Goal: Obtain resource: Download file/media

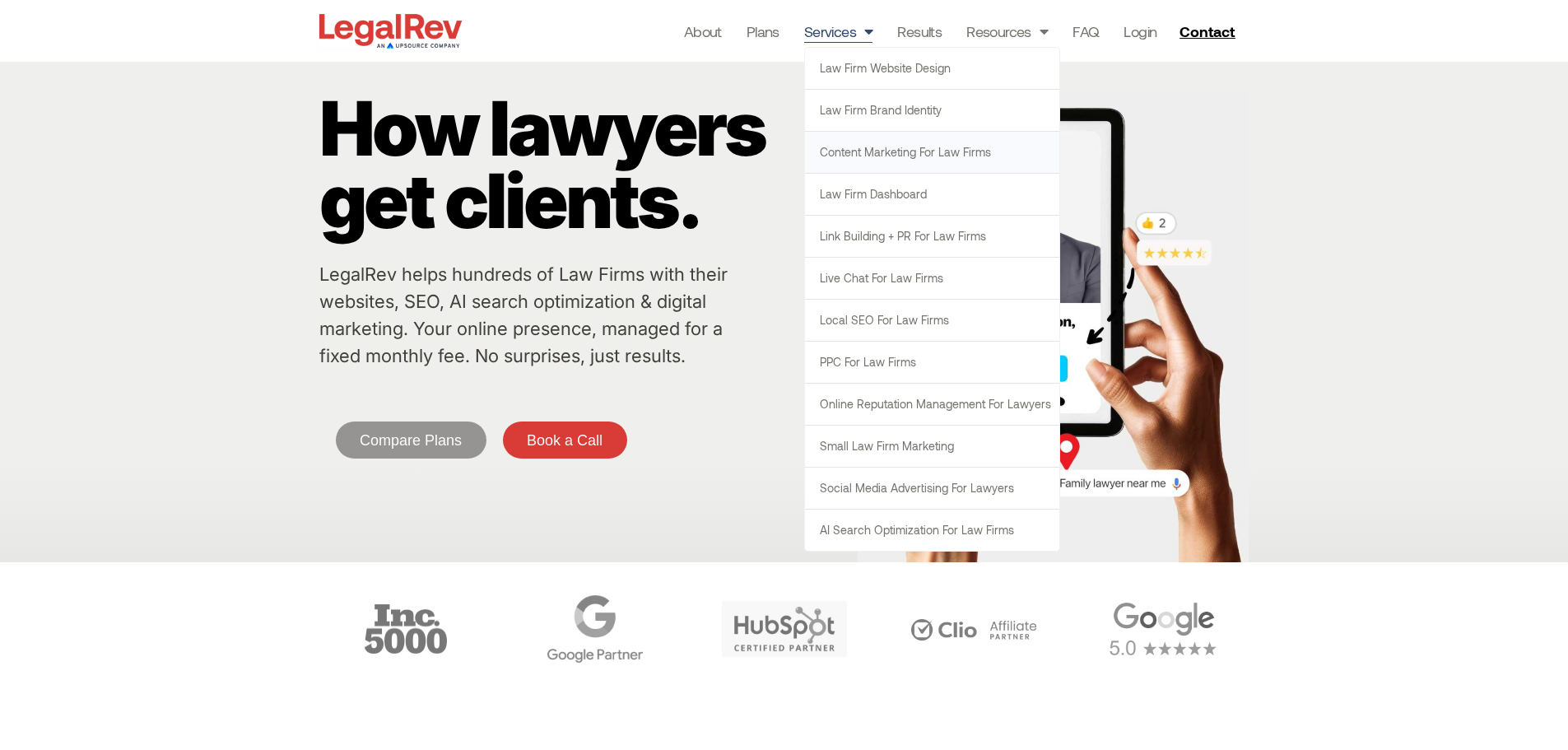
click at [876, 154] on link "Content Marketing for Law Firms" at bounding box center [932, 152] width 255 height 41
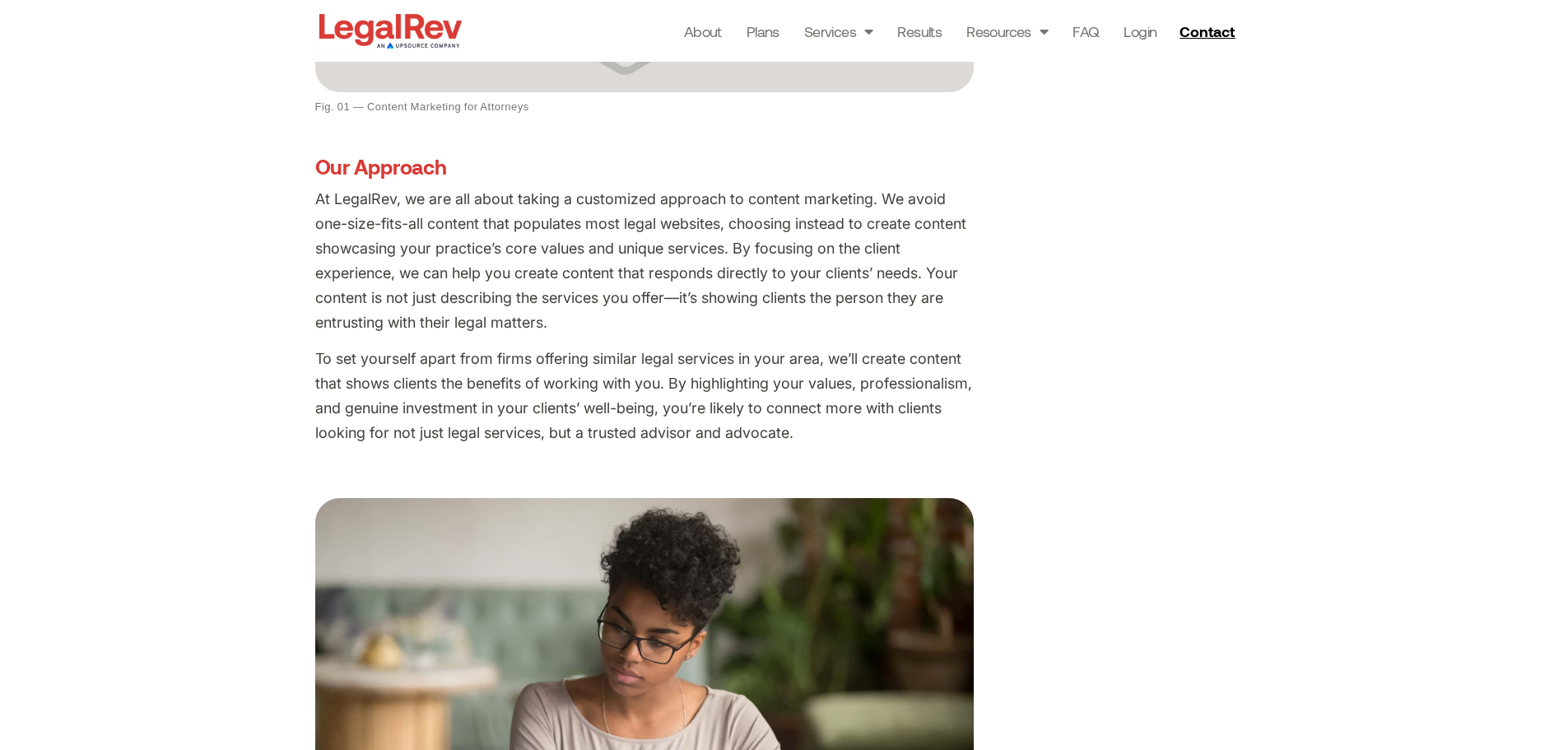
scroll to position [988, 0]
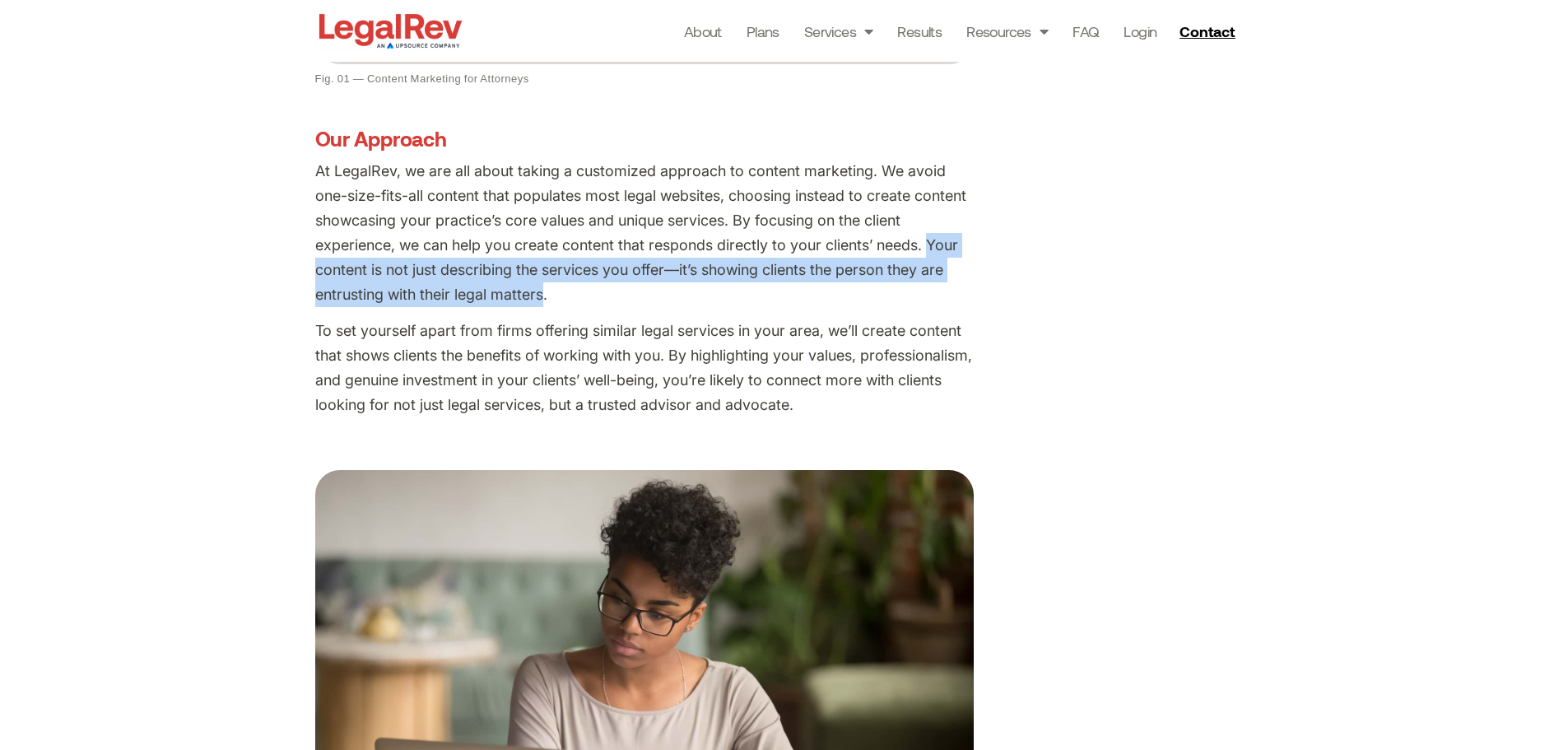
drag, startPoint x: 545, startPoint y: 296, endPoint x: 928, endPoint y: 248, distance: 386.0
click at [928, 248] on p "At LegalRev, we are all about taking a customized approach to content marketing…" at bounding box center [644, 232] width 658 height 147
copy p "Your content is not just describing the services you offer—it’s showing clients…"
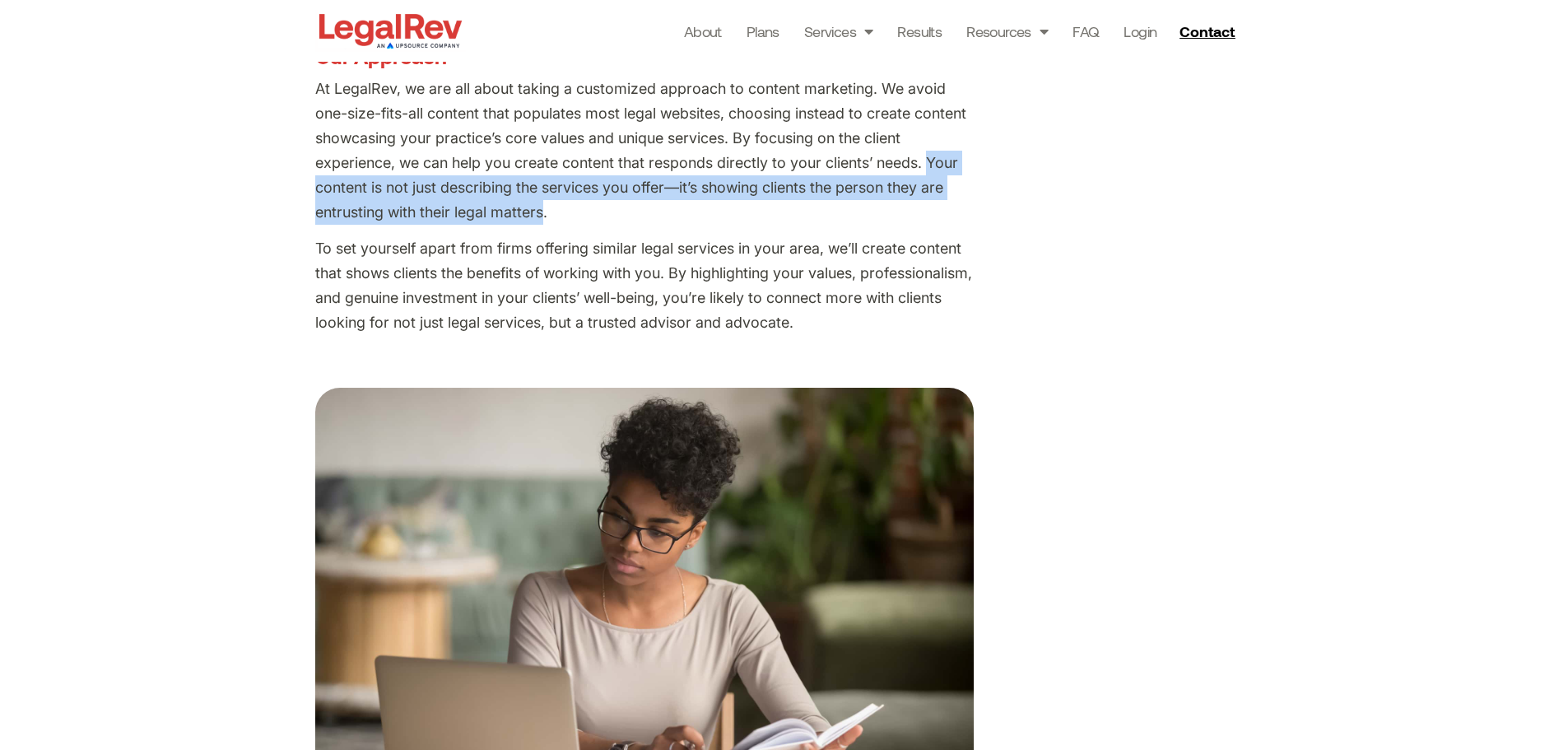
scroll to position [1153, 0]
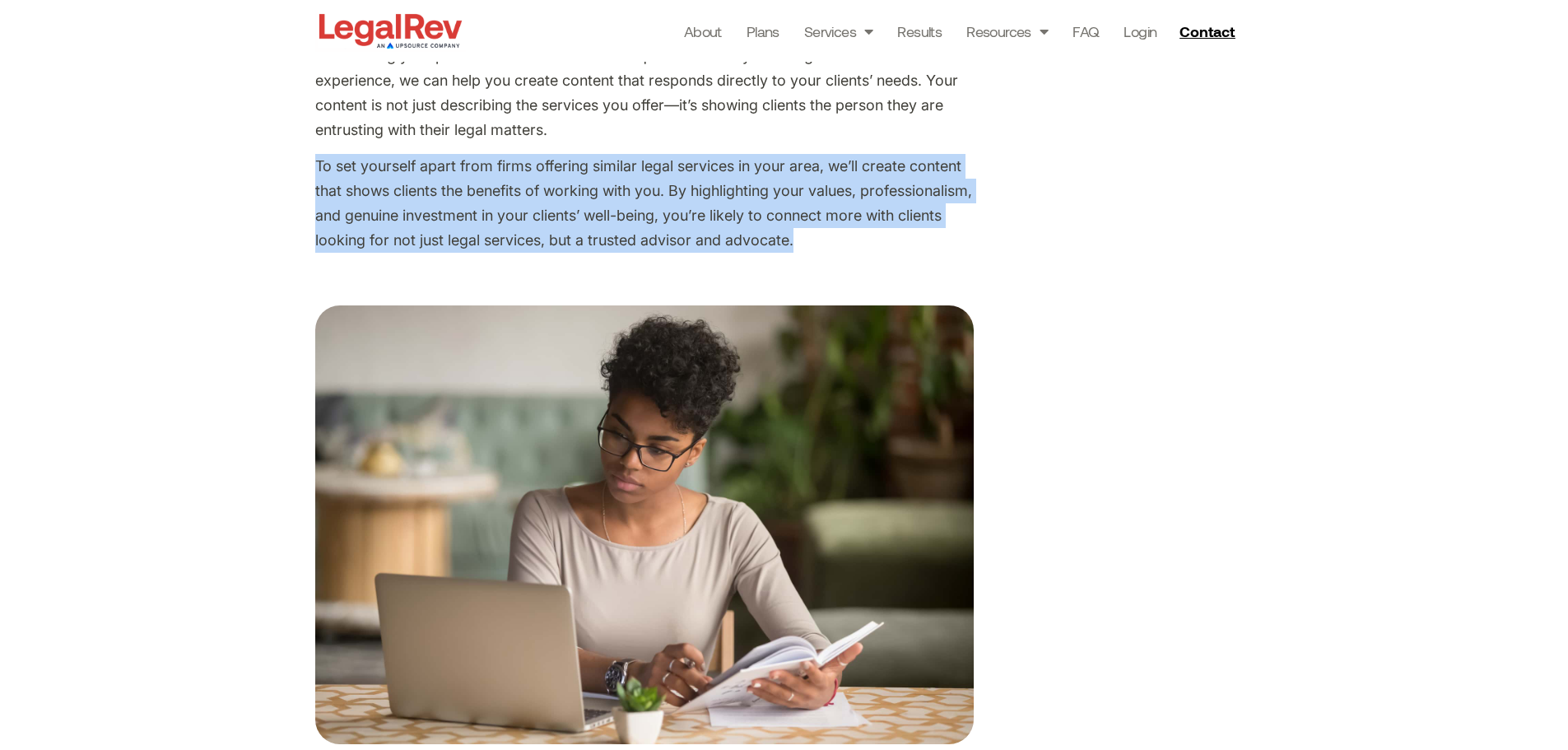
drag, startPoint x: 314, startPoint y: 165, endPoint x: 913, endPoint y: 234, distance: 603.0
copy p "To set yourself apart from firms offering similar legal services in your area, …"
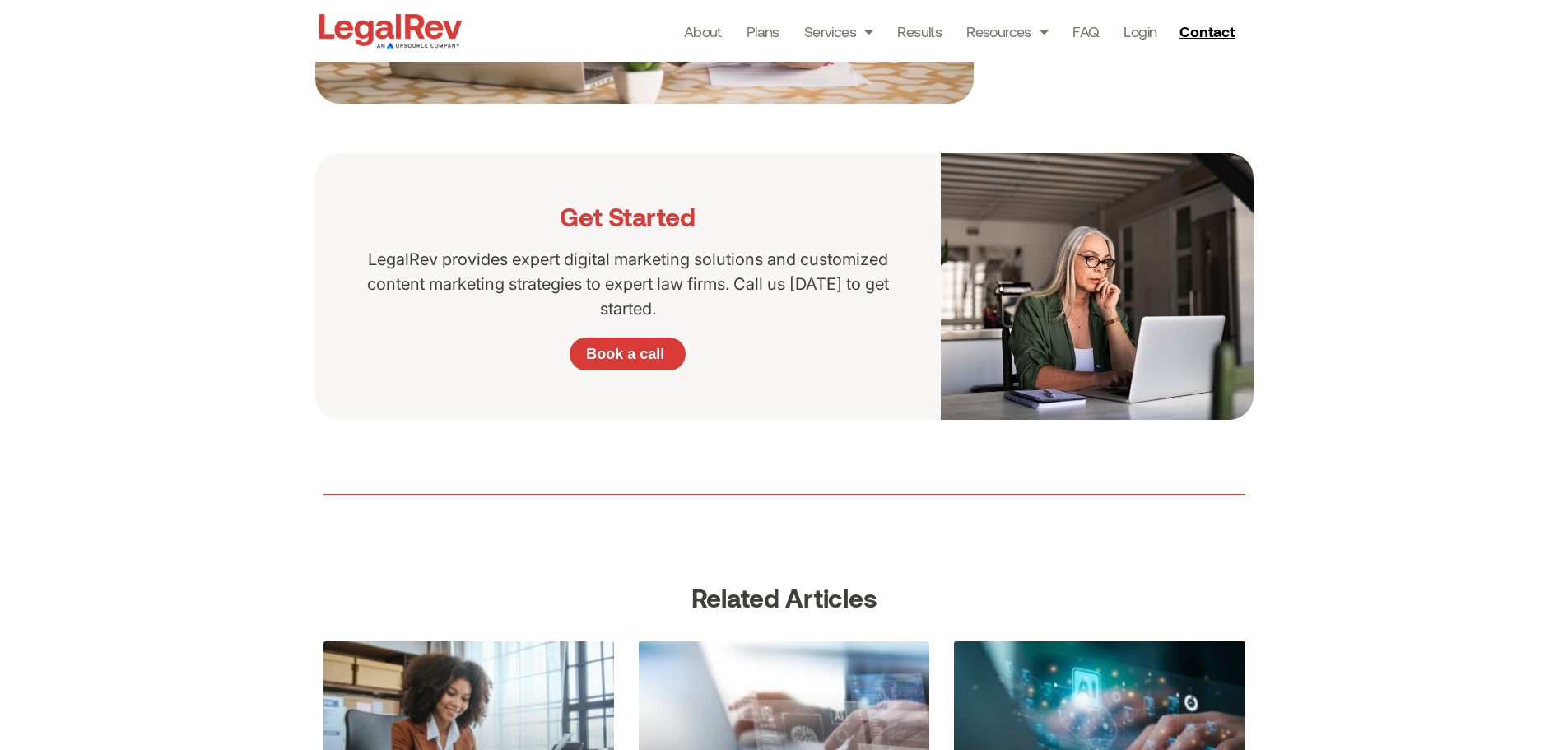
scroll to position [1811, 0]
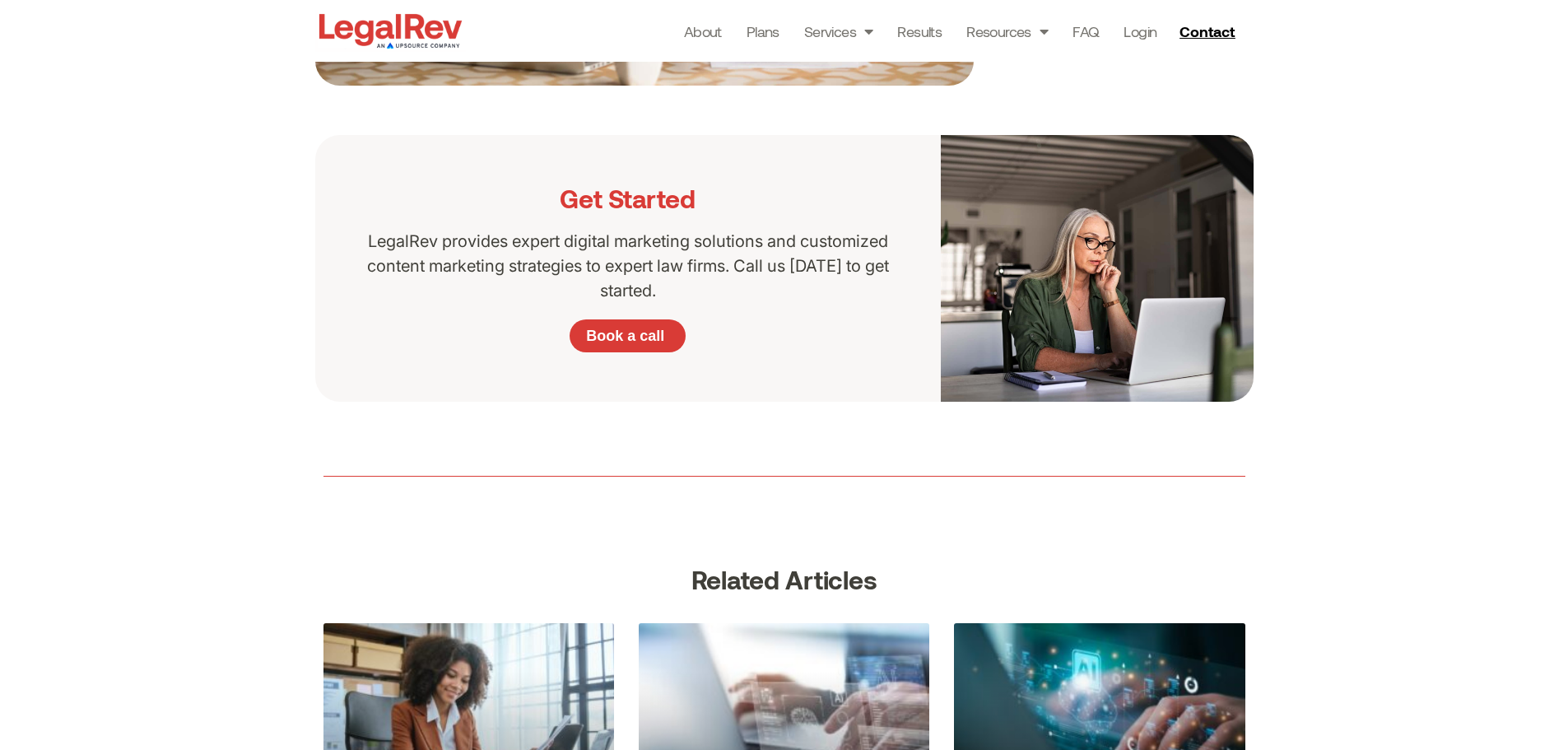
click at [178, 316] on div "Get Started LegalRev provides expert digital marketing solutions and customized…" at bounding box center [784, 268] width 1568 height 267
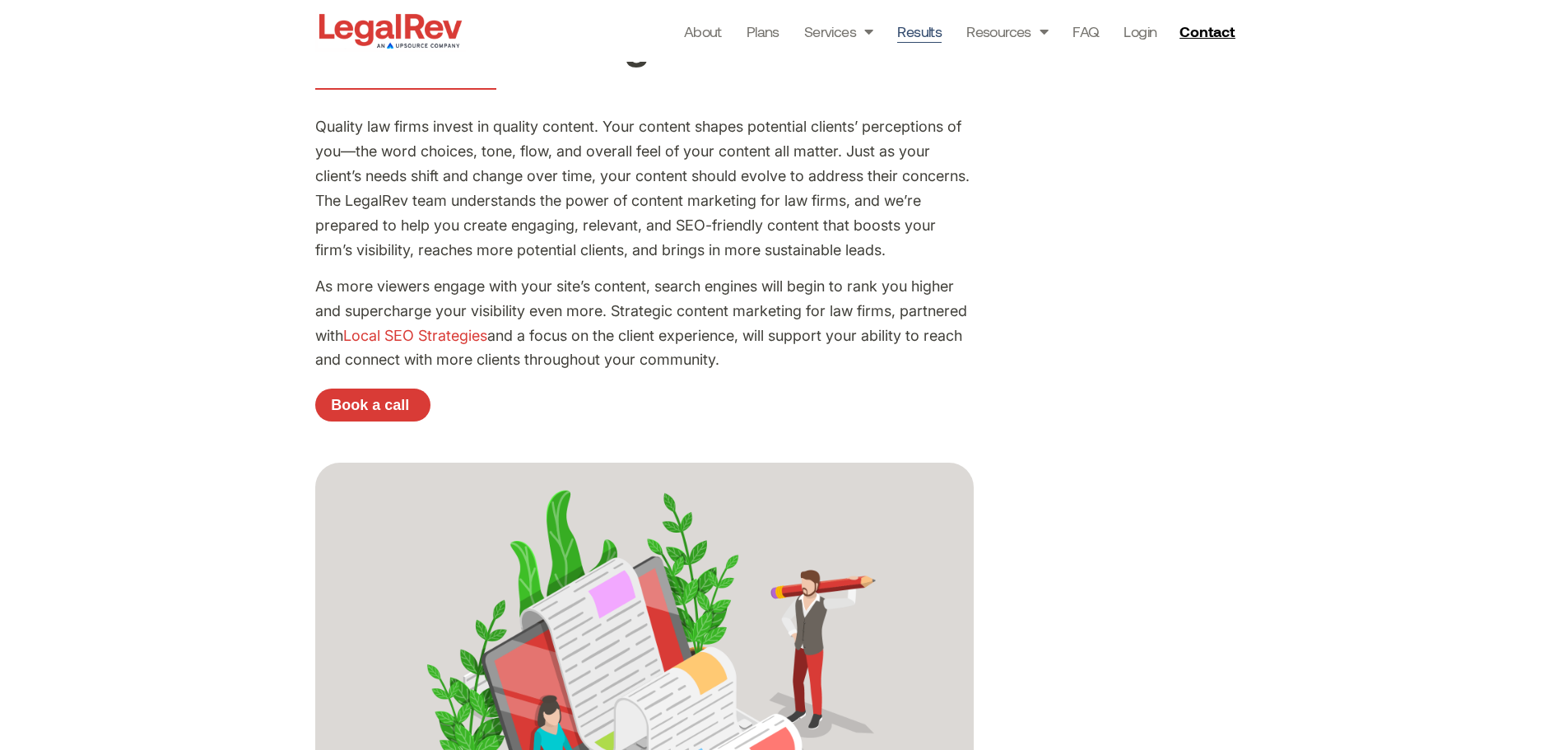
scroll to position [165, 0]
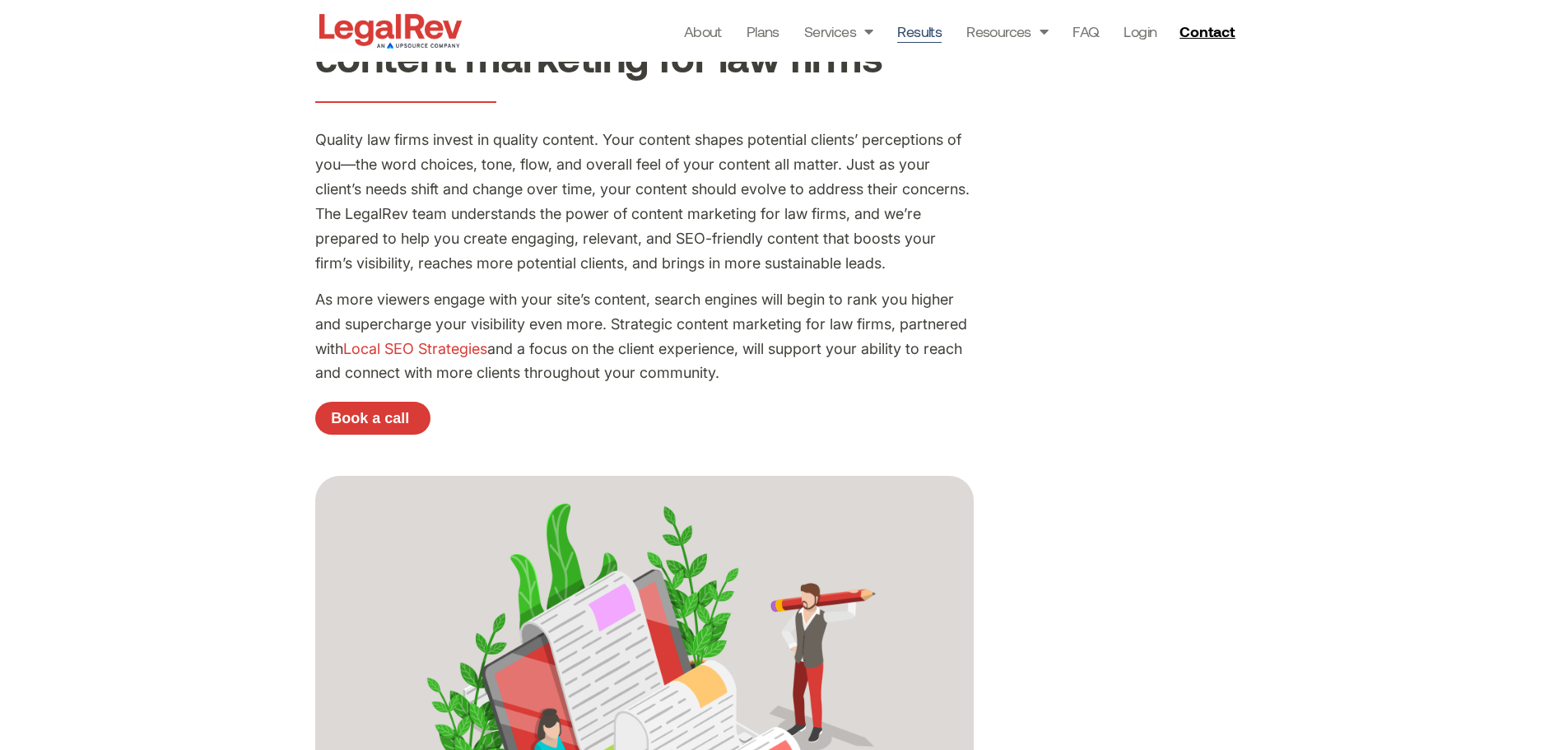
click at [936, 28] on link "Results" at bounding box center [919, 31] width 44 height 23
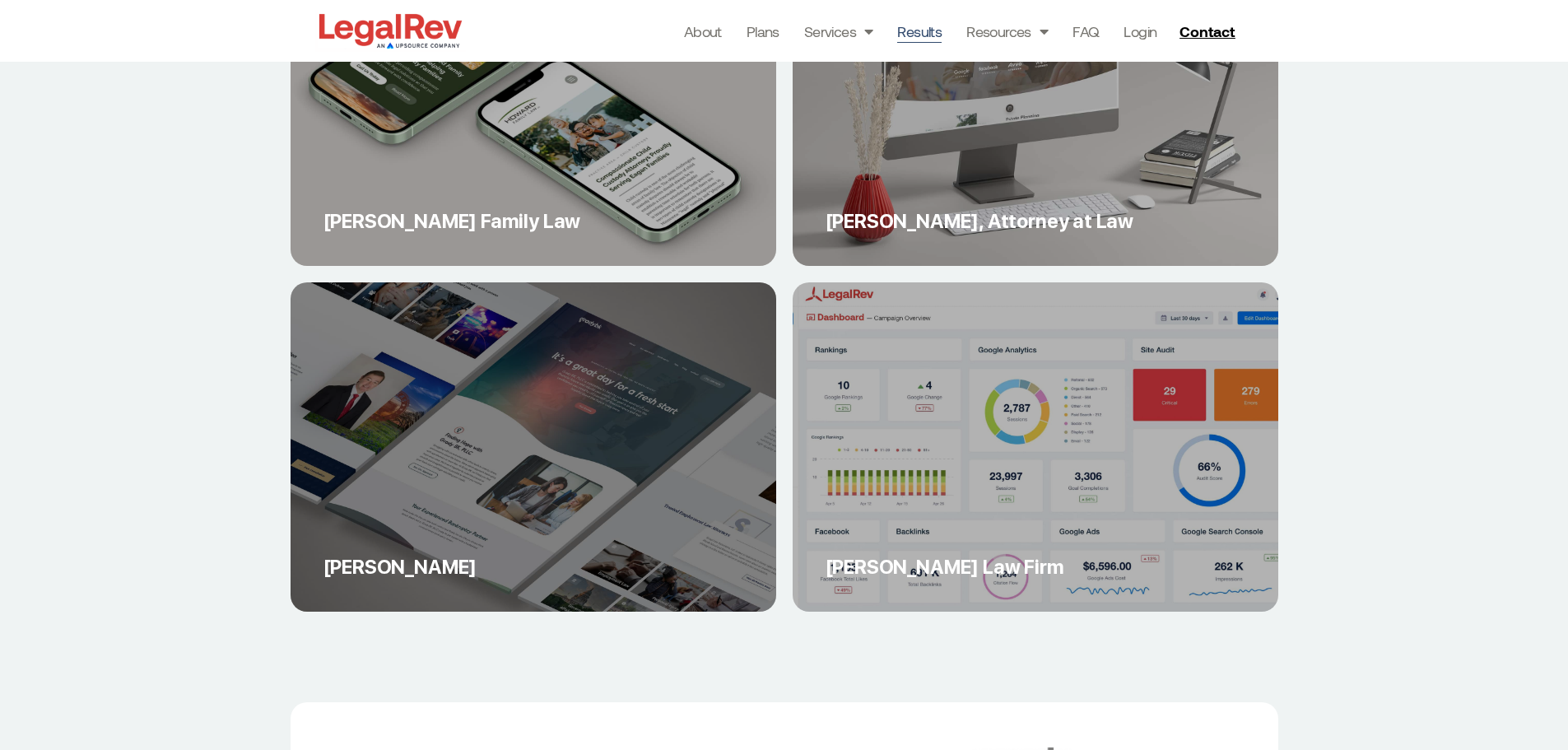
scroll to position [6669, 0]
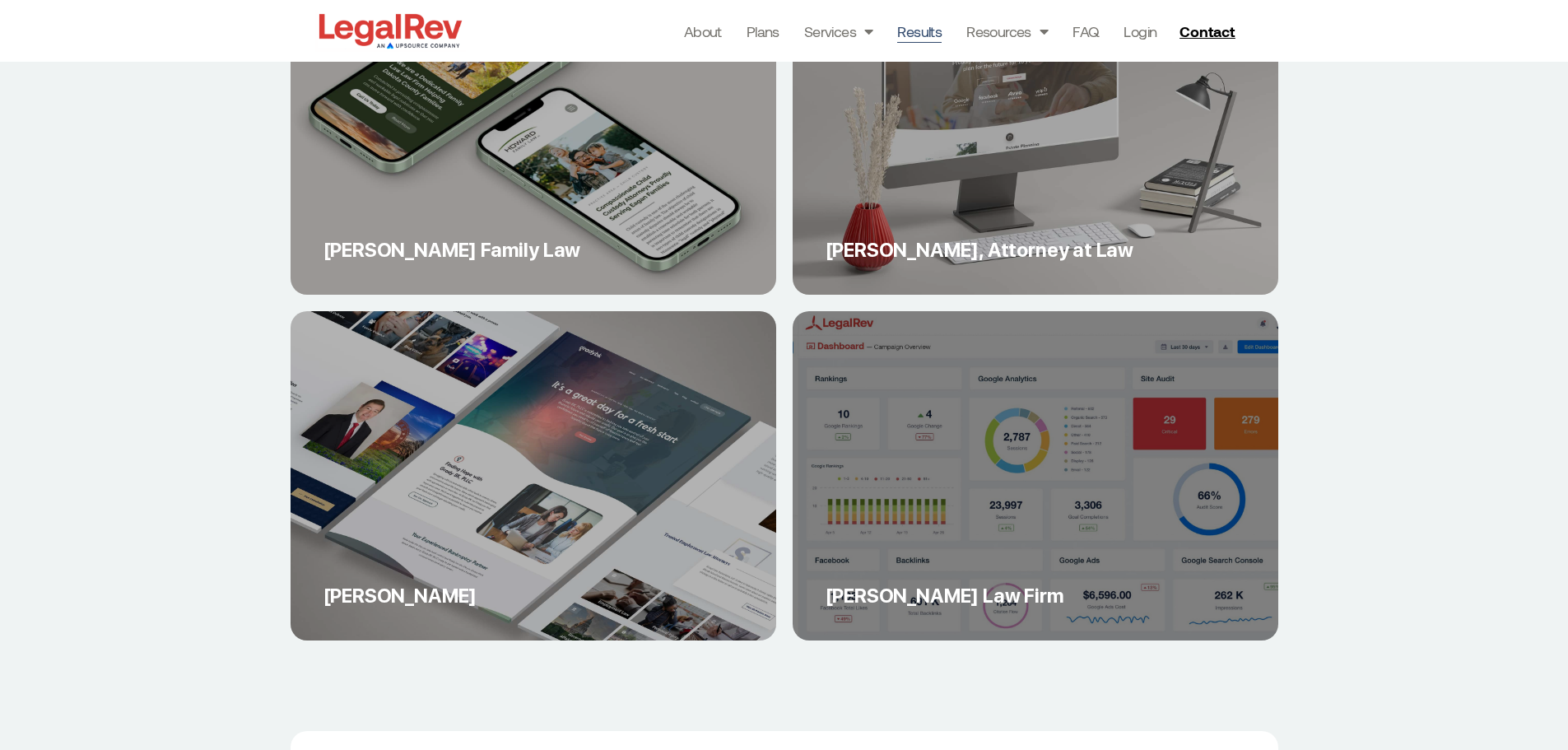
click at [1073, 410] on link "[PERSON_NAME] Law Firm" at bounding box center [1035, 476] width 485 height 330
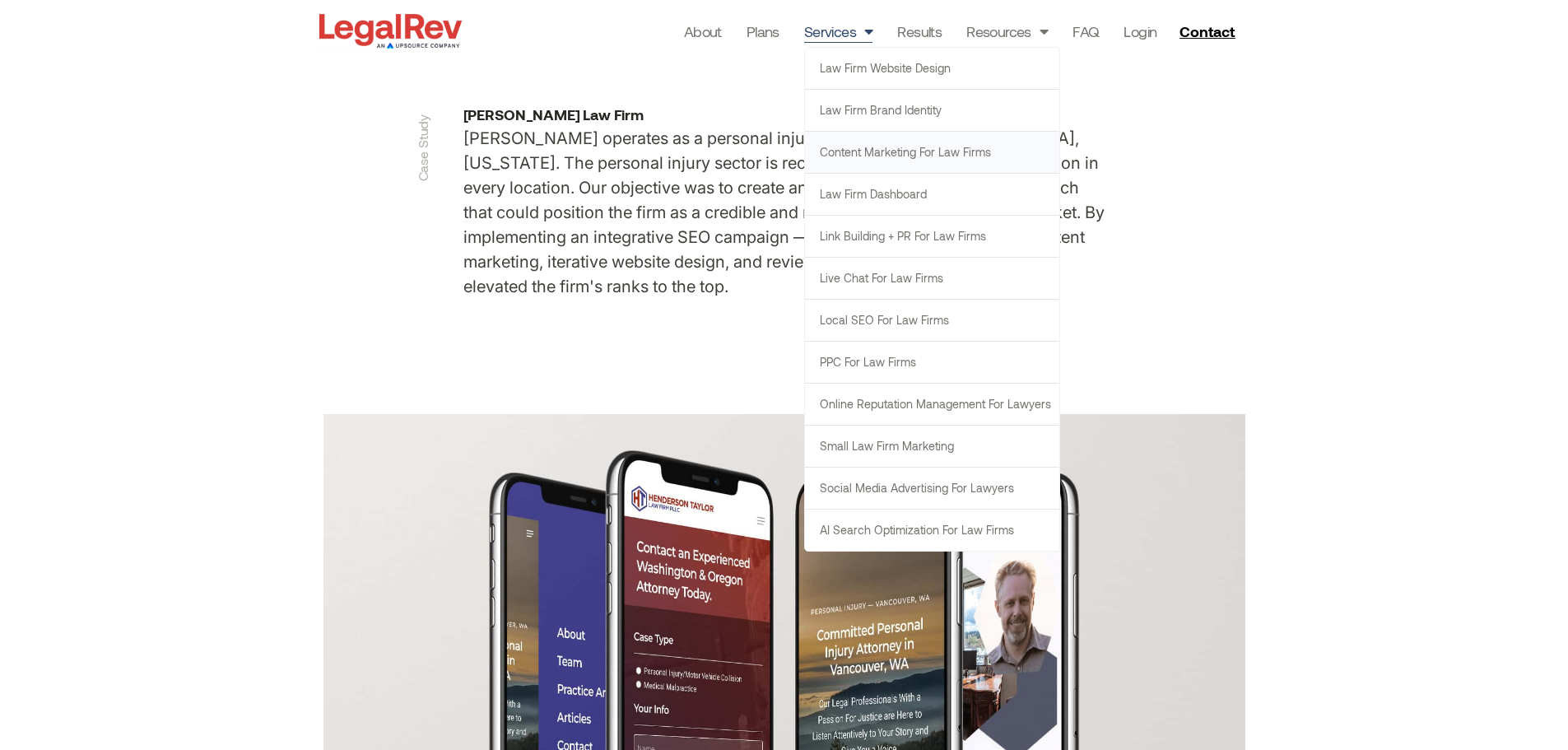
click at [866, 152] on link "Content Marketing for Law Firms" at bounding box center [932, 152] width 255 height 41
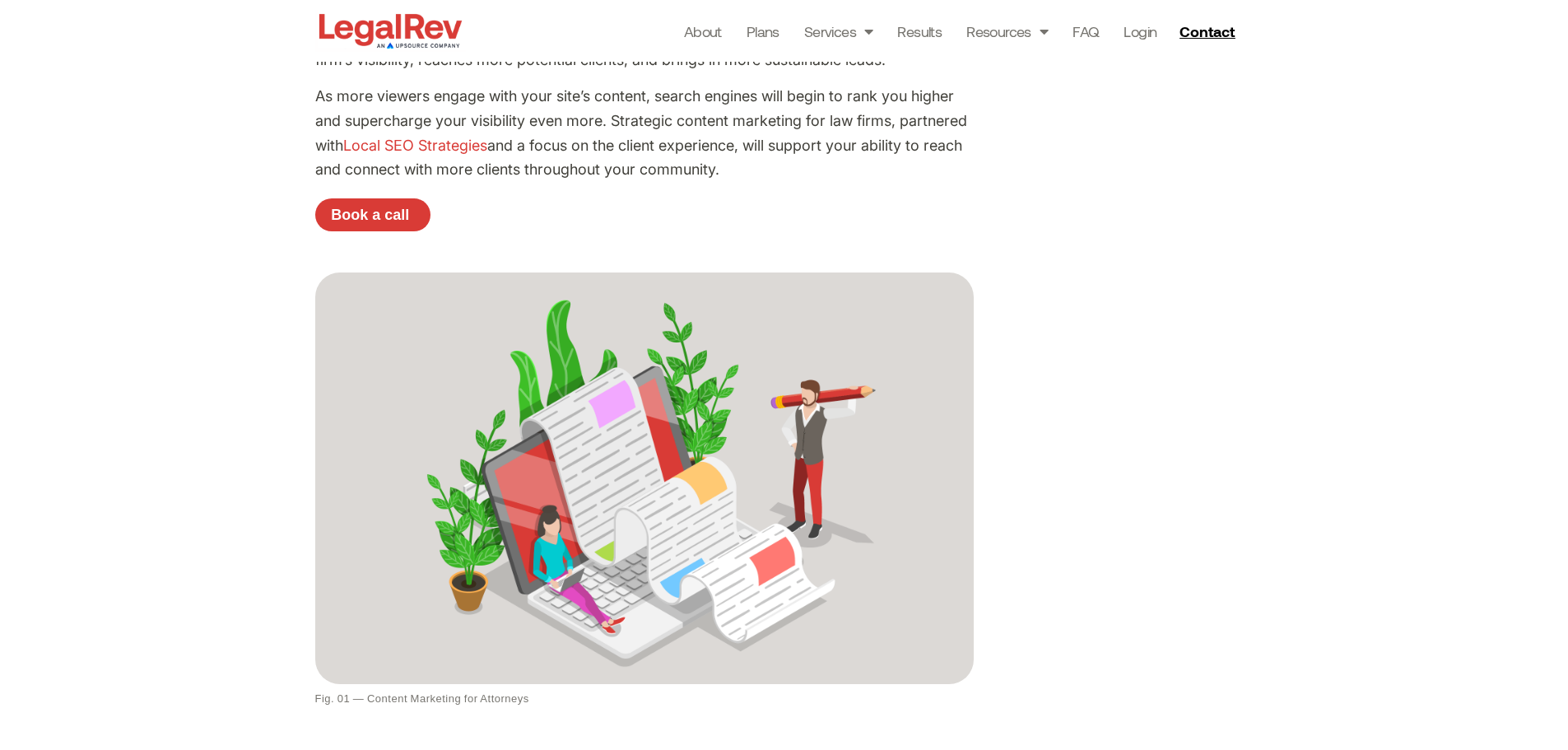
scroll to position [247, 0]
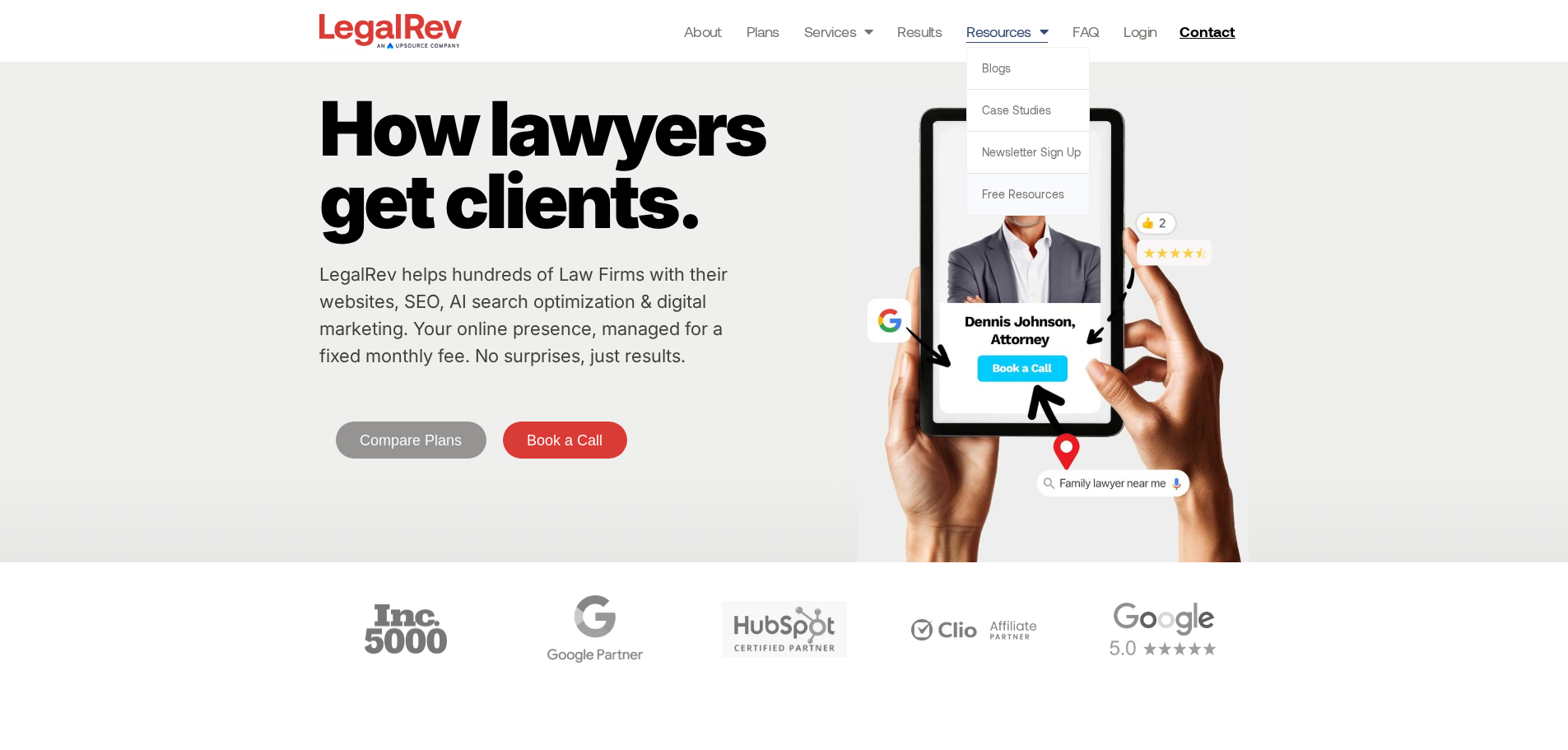
click at [1003, 198] on link "Free Resources" at bounding box center [1028, 194] width 122 height 41
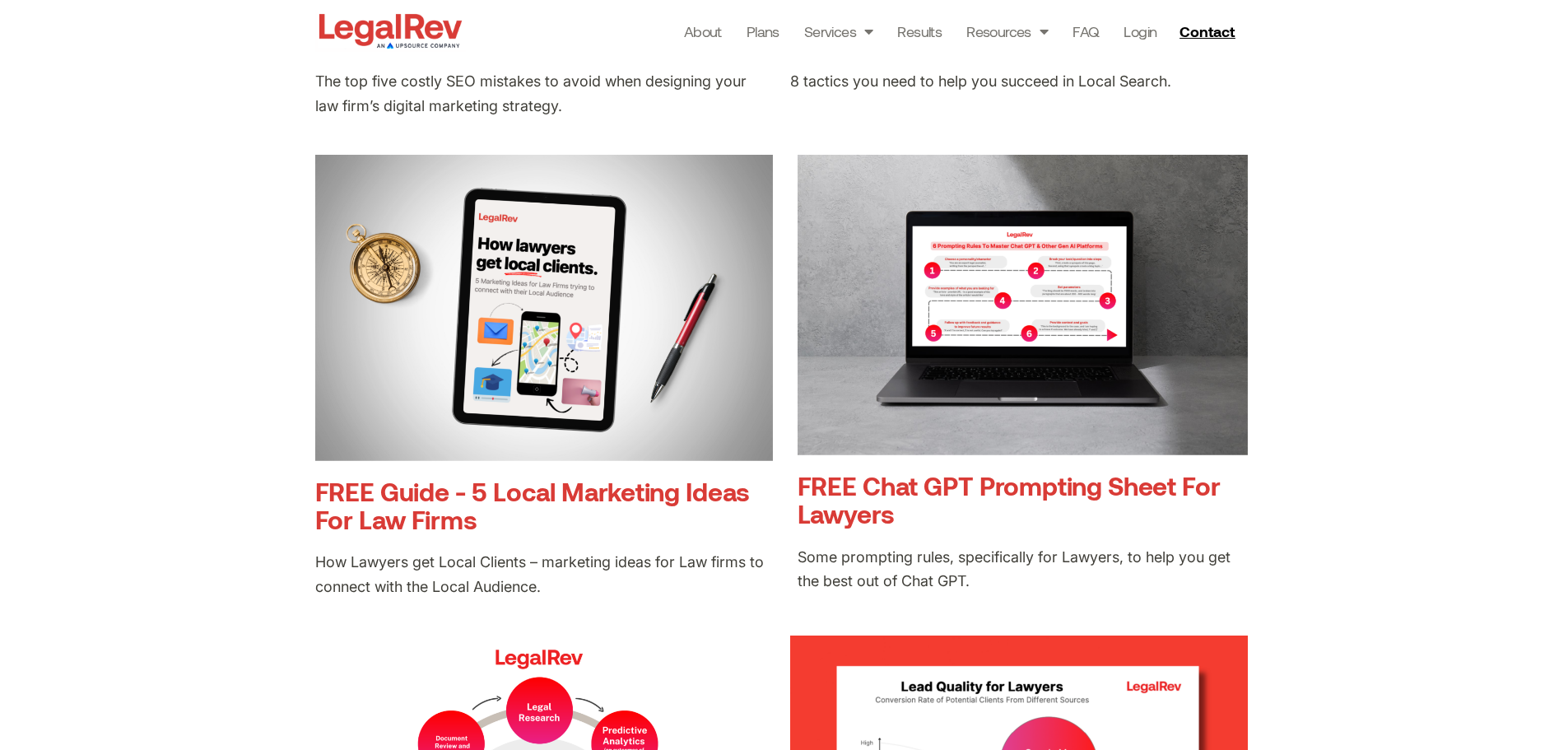
scroll to position [1318, 0]
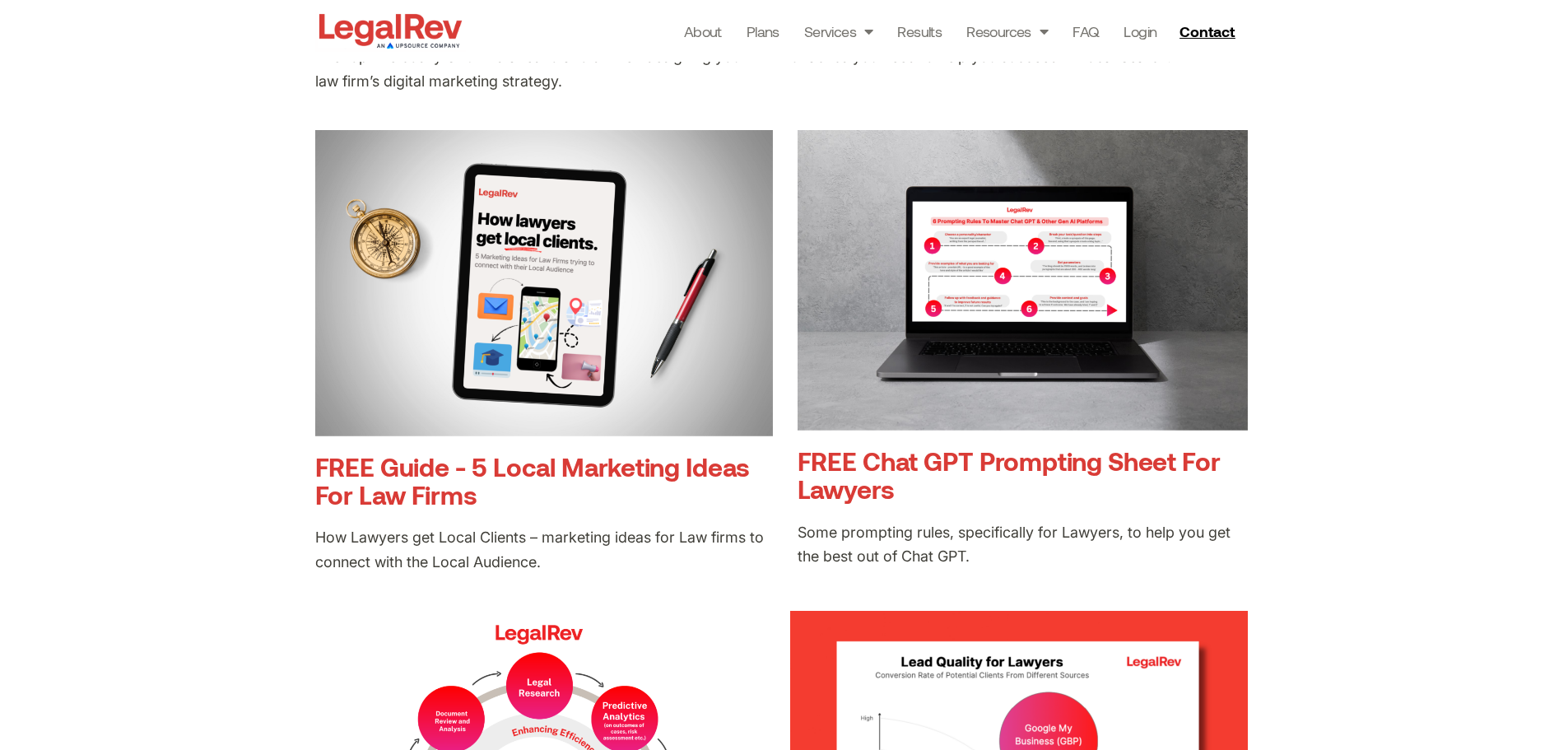
click at [963, 373] on img at bounding box center [1022, 280] width 450 height 301
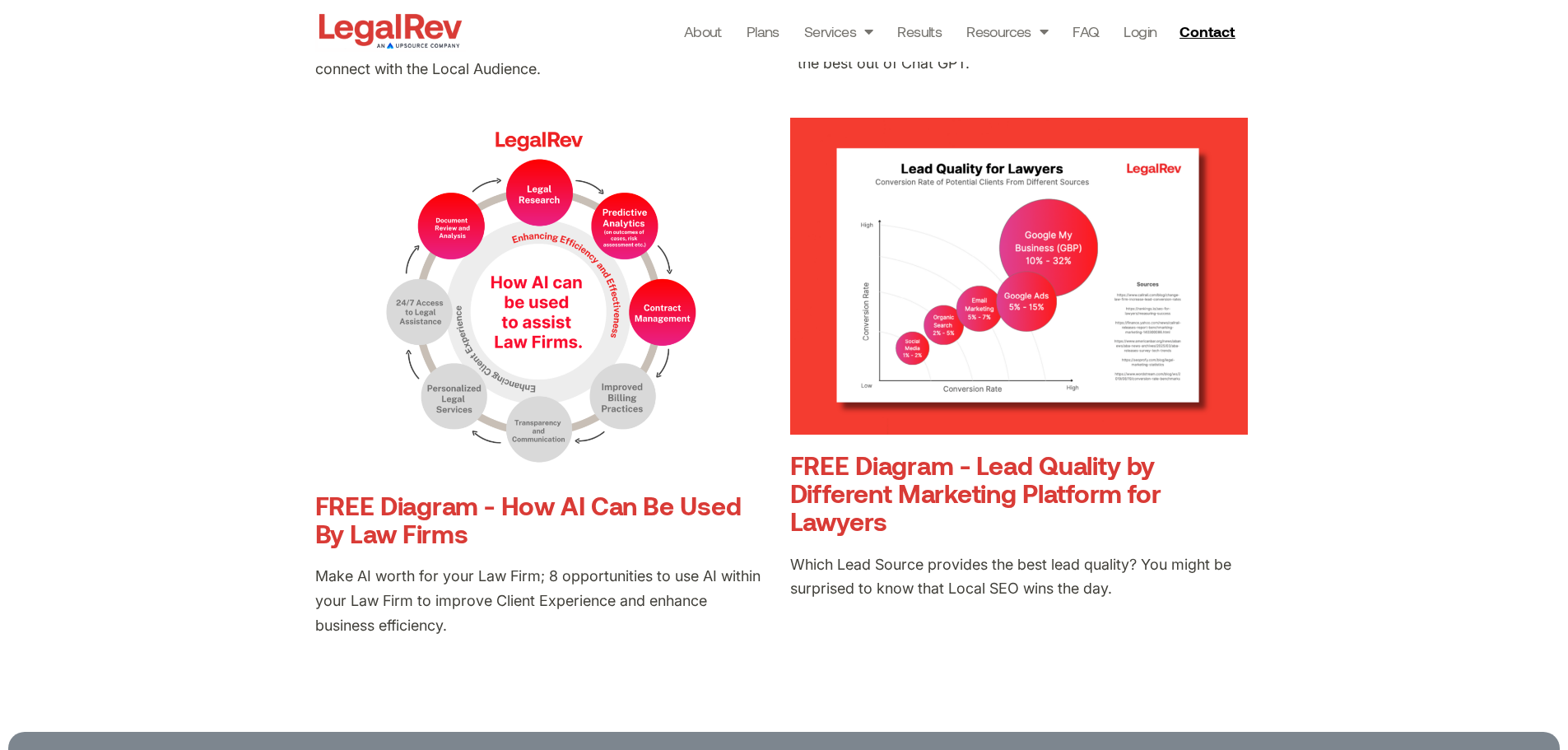
scroll to position [1811, 0]
click at [405, 517] on link "FREE Diagram - How AI Can Be Used By Law Firms" at bounding box center [529, 518] width 426 height 58
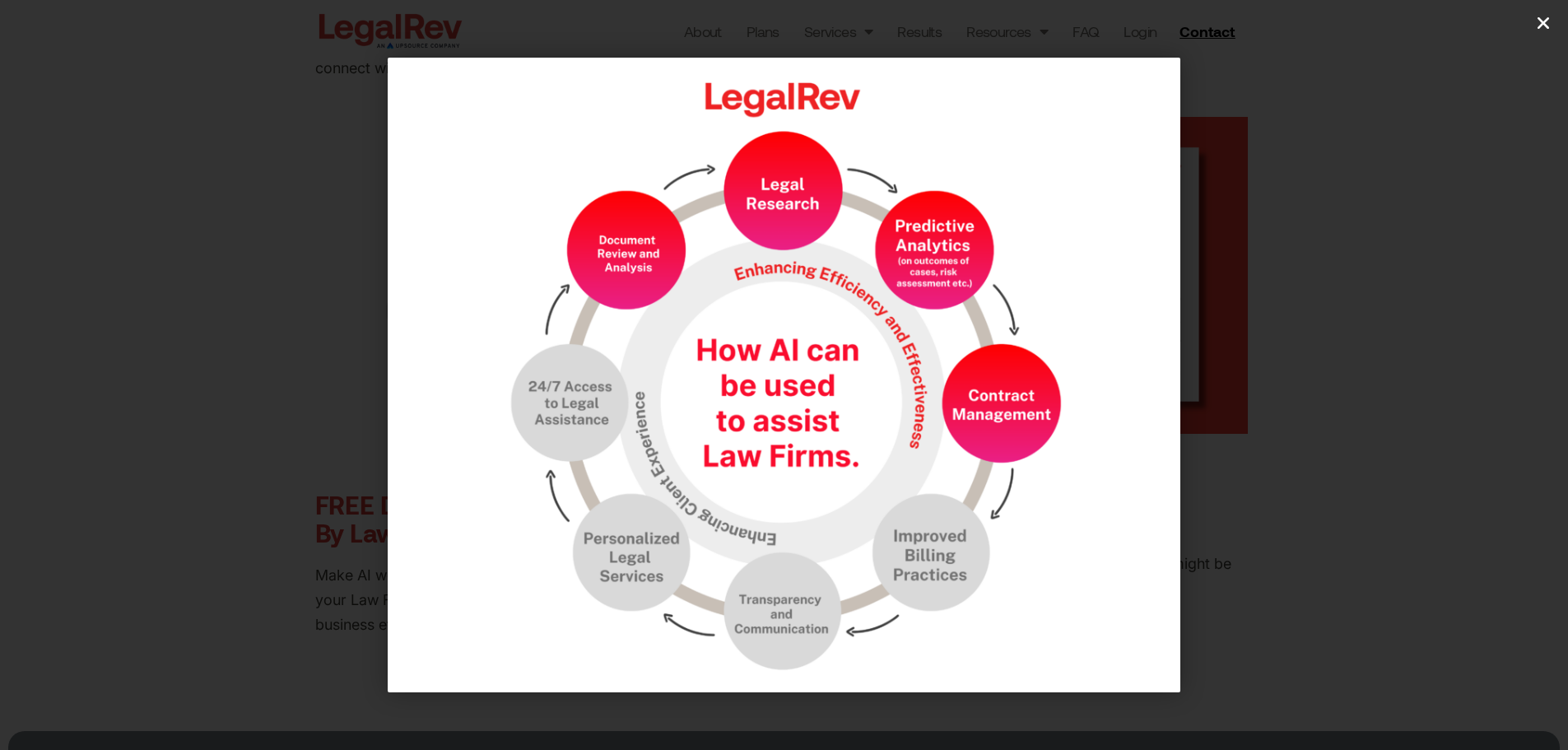
click at [1531, 21] on link "Close (Esc)" at bounding box center [1543, 23] width 25 height 25
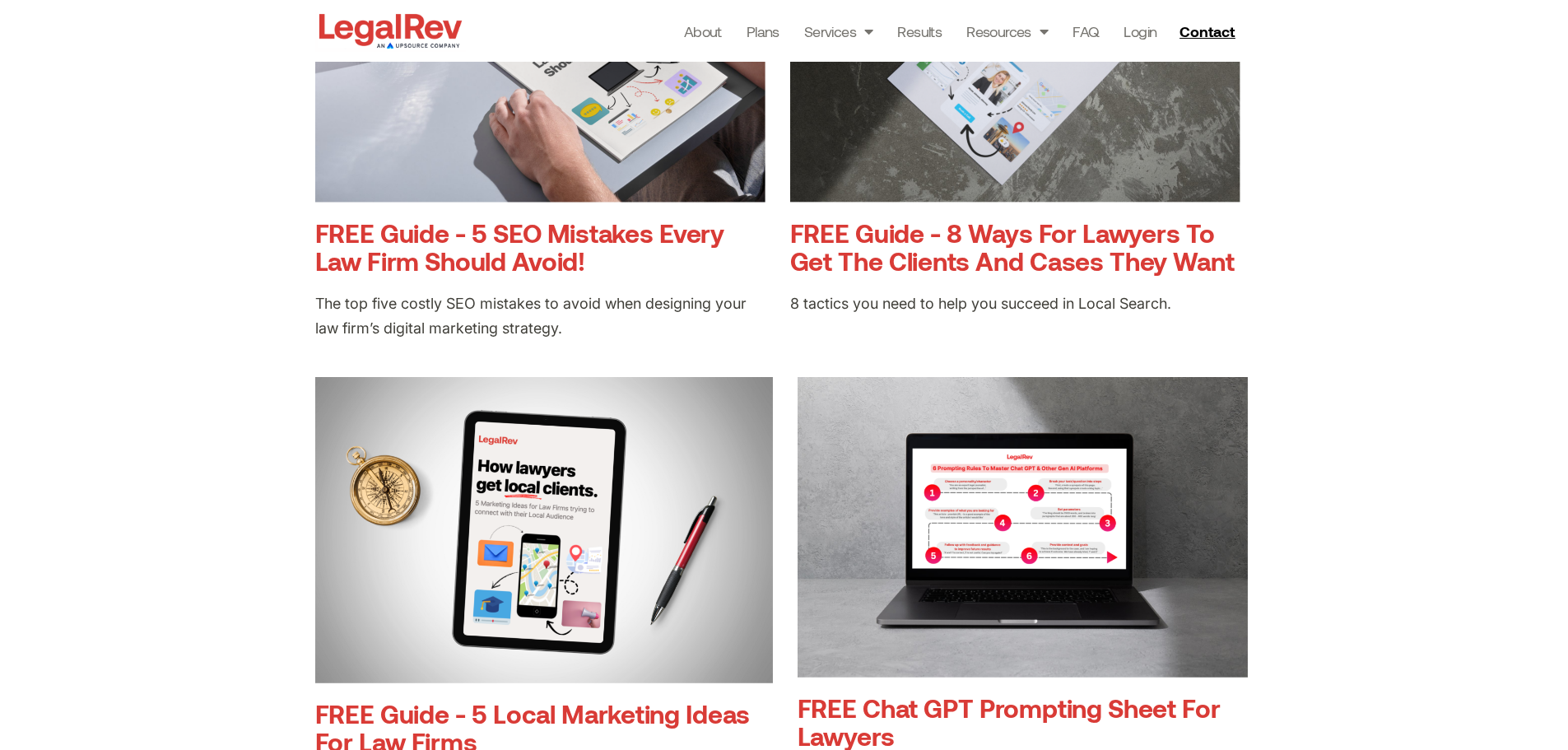
scroll to position [1153, 0]
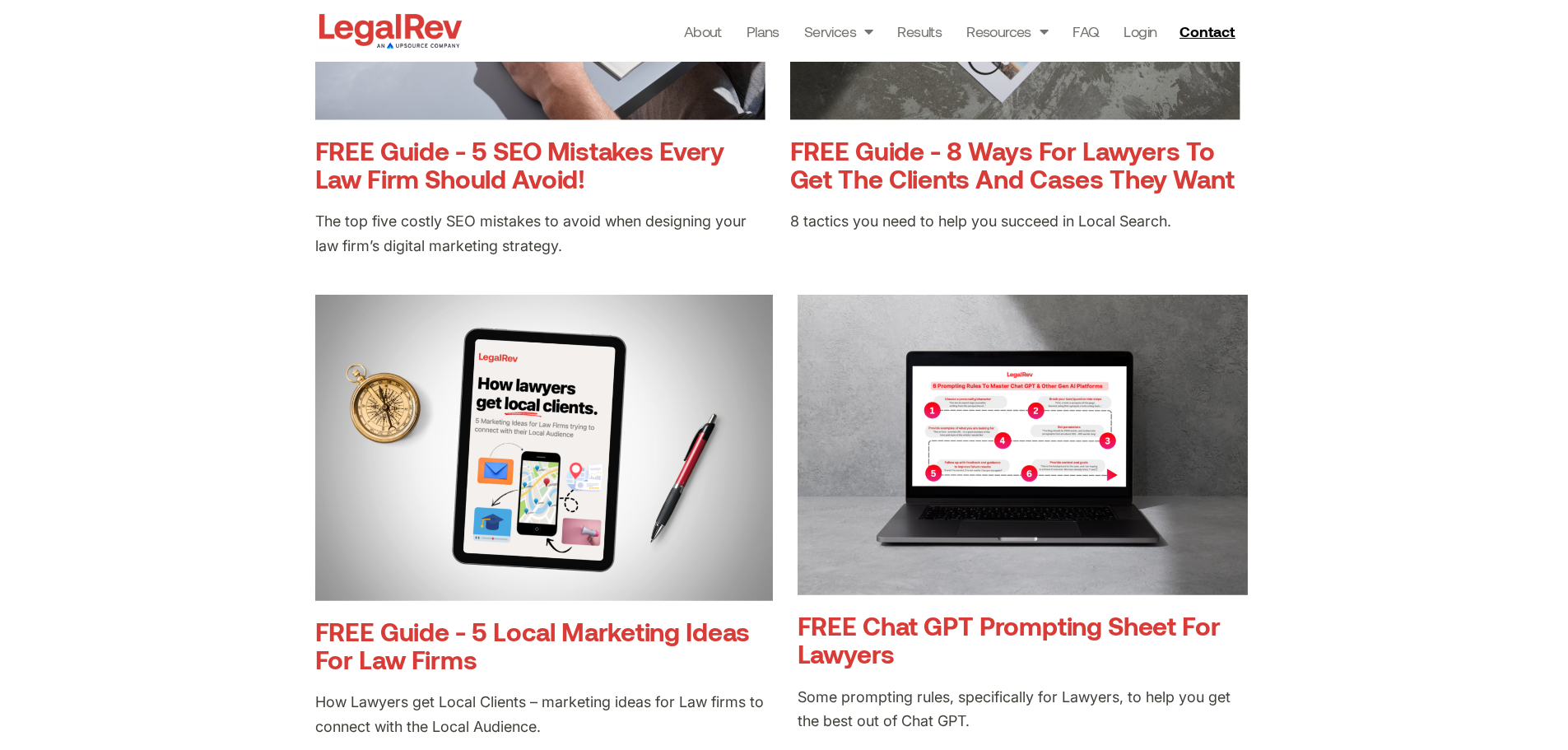
click at [433, 157] on link "FREE Guide - 5 SEO Mistakes Every Law Firm Should Avoid!" at bounding box center [520, 164] width 409 height 58
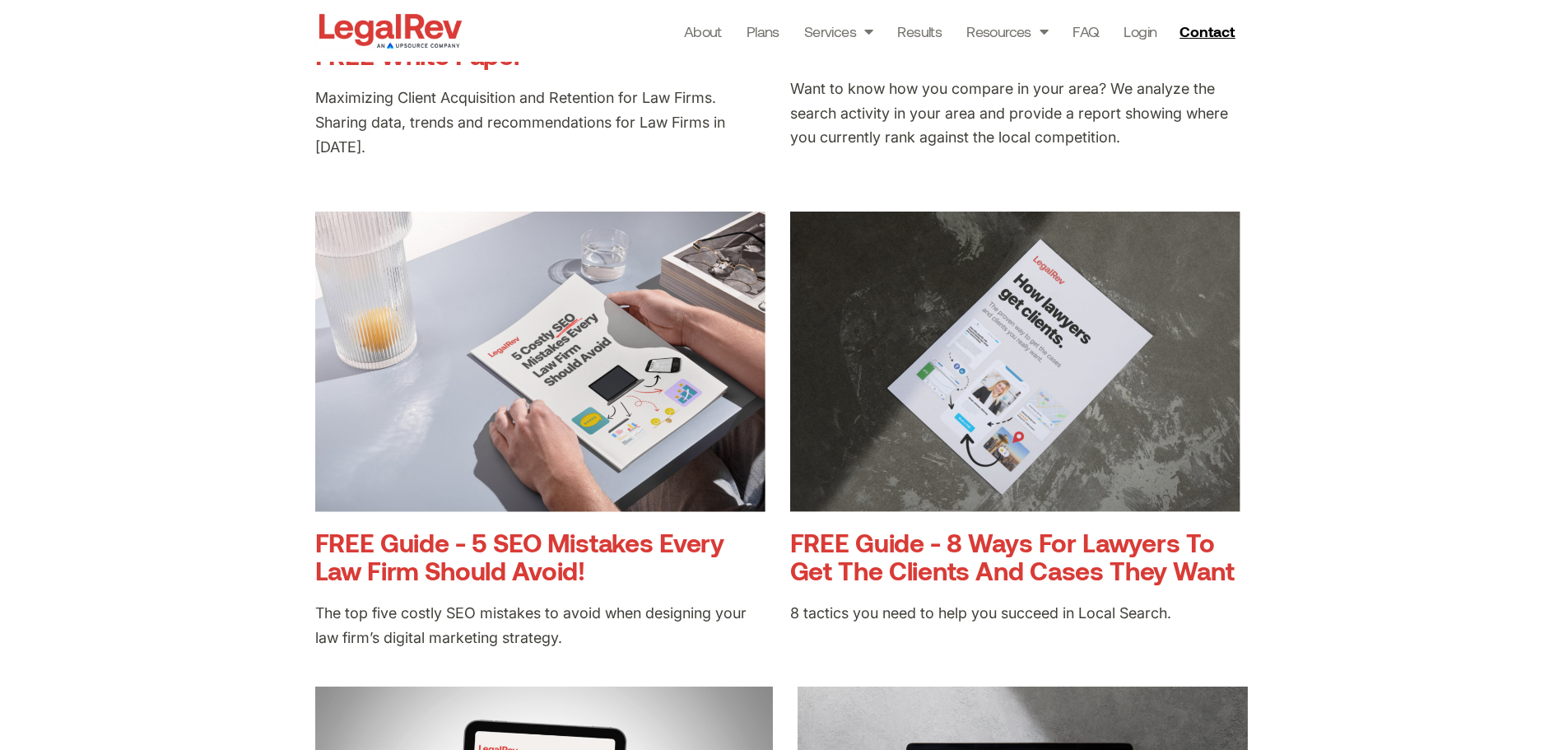
scroll to position [741, 0]
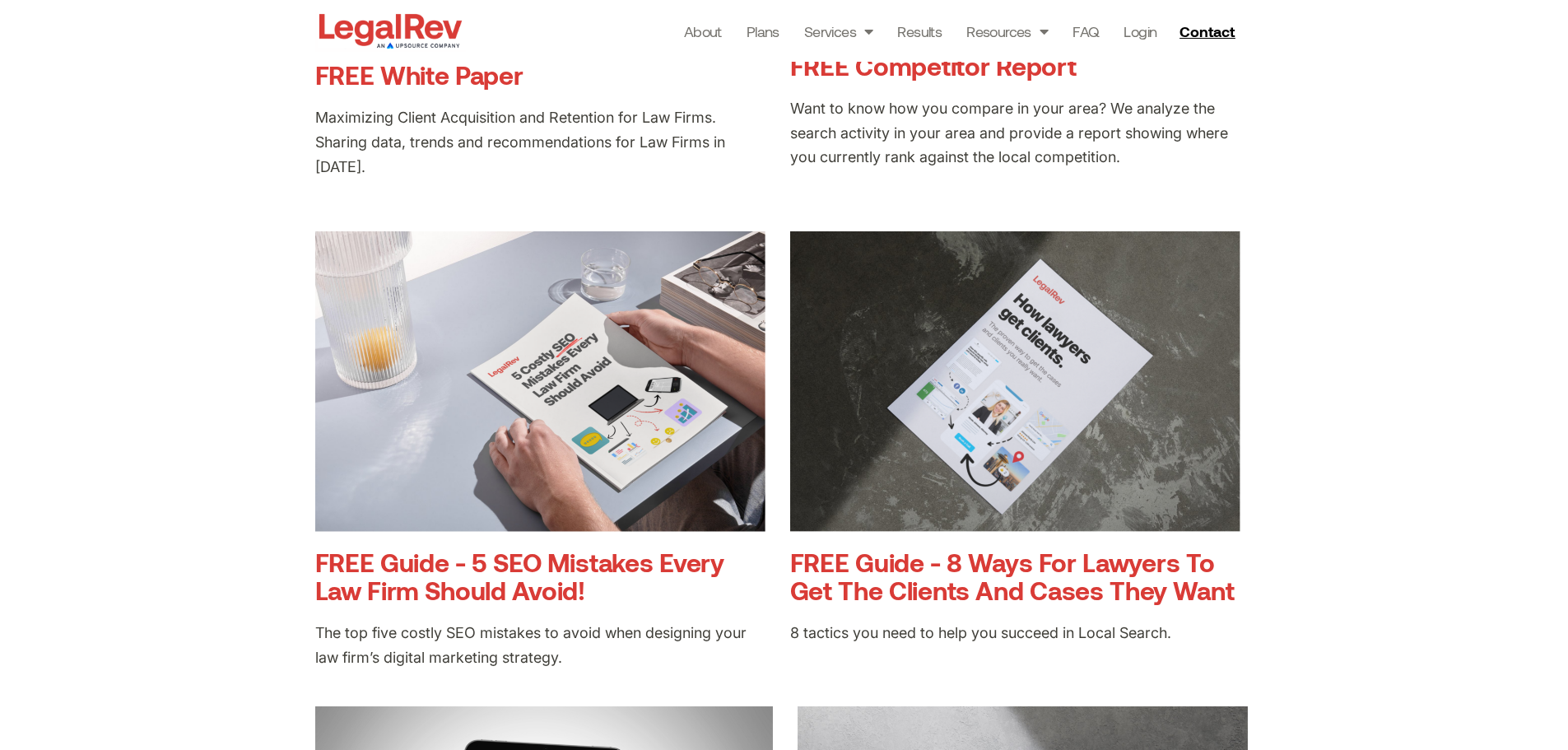
click at [1012, 405] on img at bounding box center [1015, 382] width 450 height 301
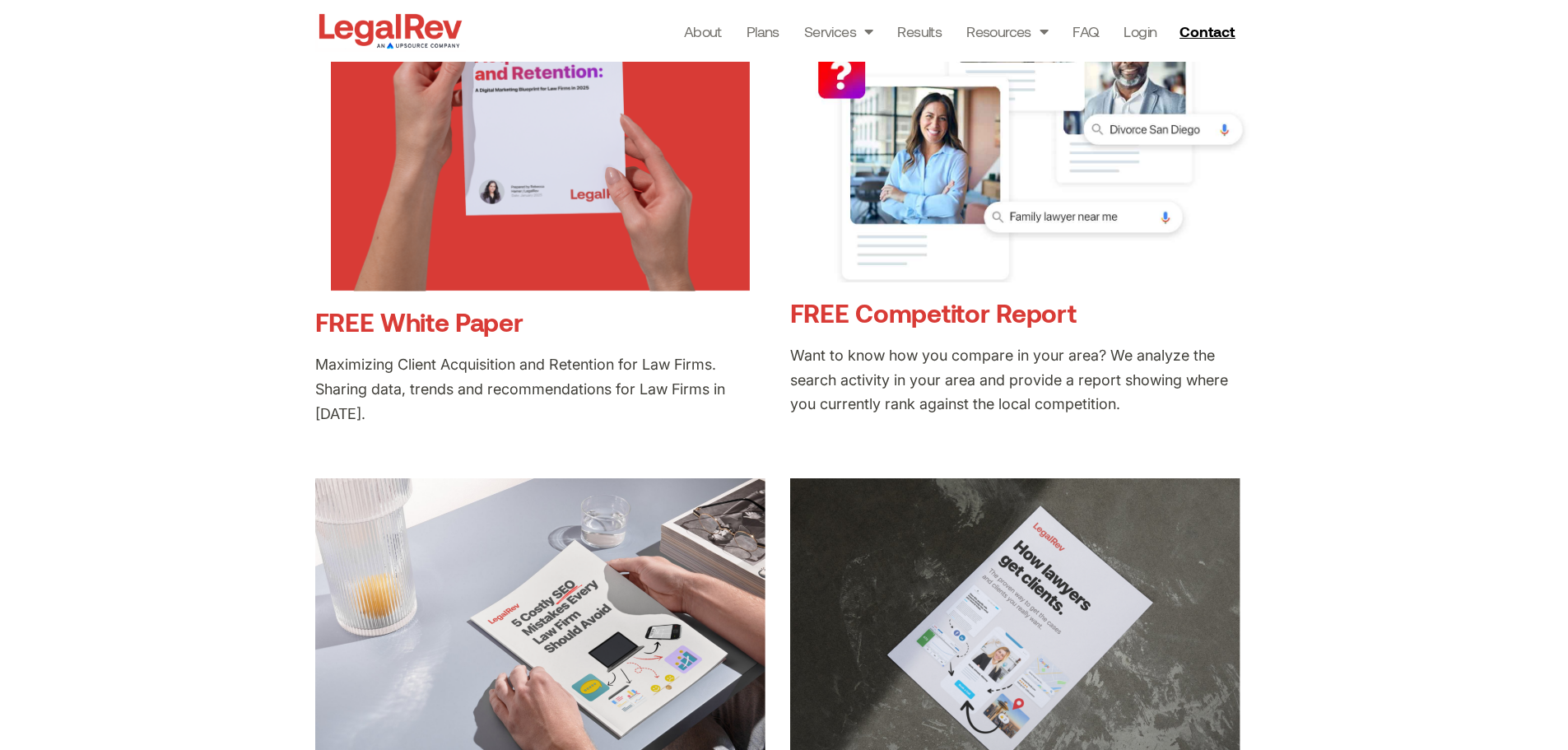
scroll to position [412, 0]
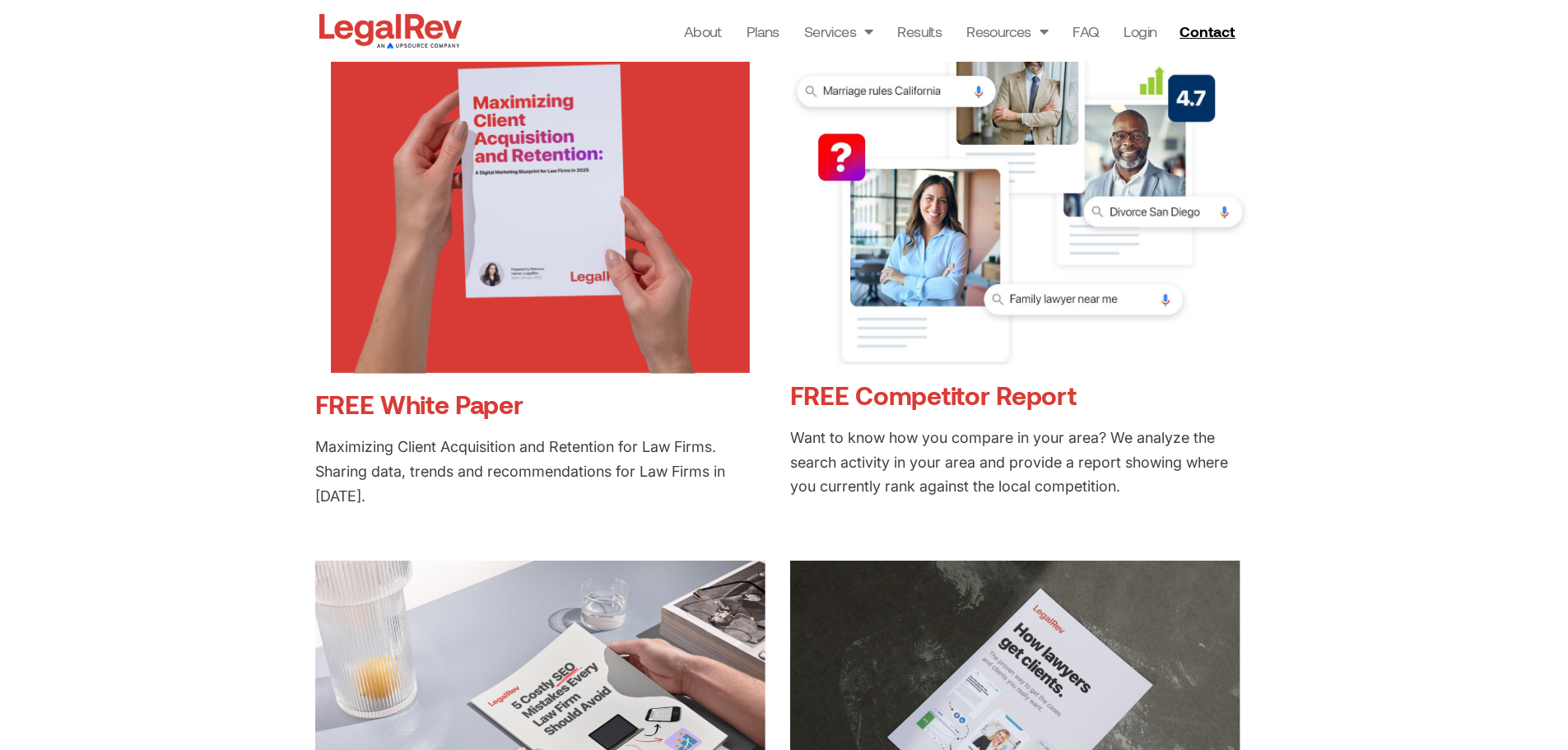
click at [539, 241] on link at bounding box center [540, 186] width 450 height 375
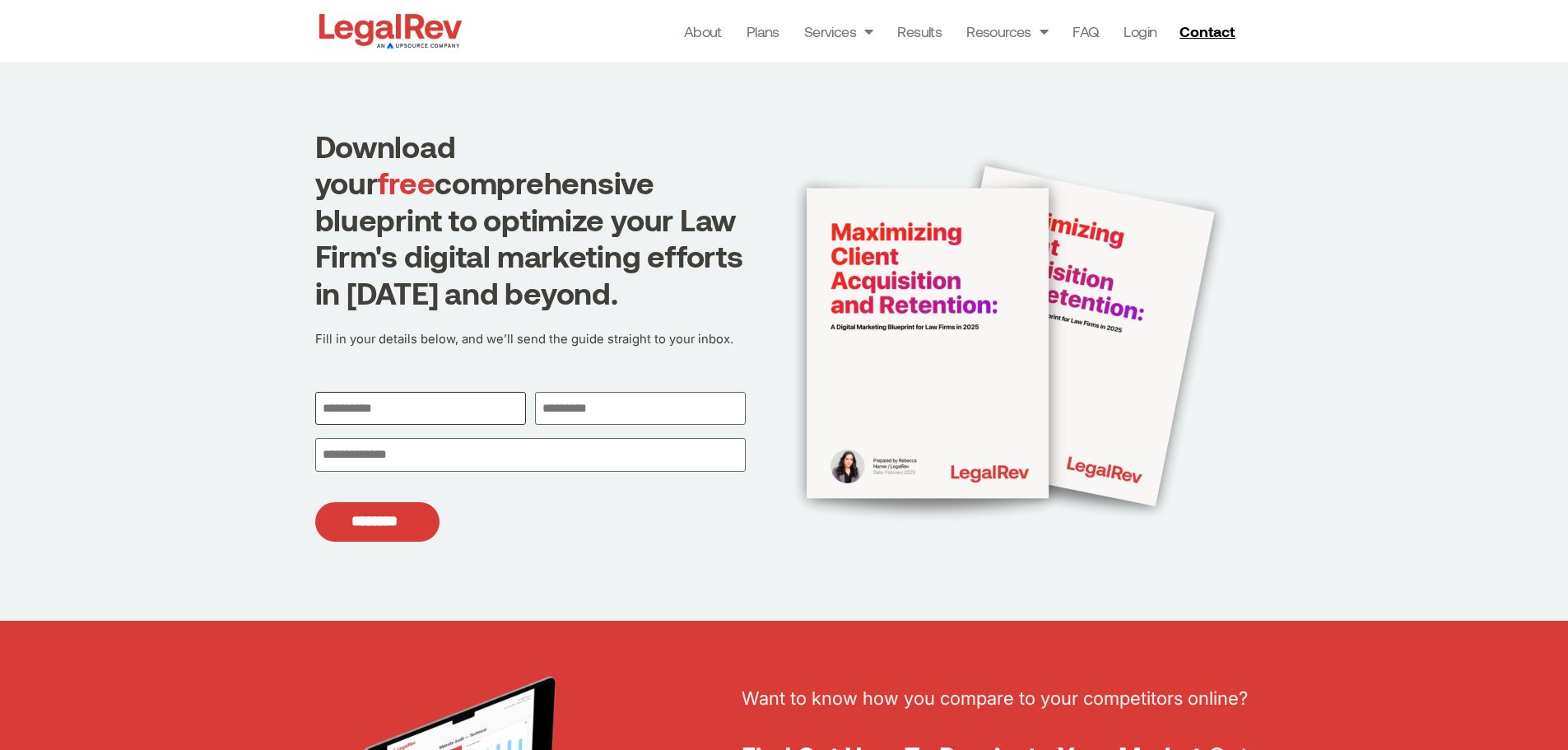
click at [389, 408] on input "First" at bounding box center [421, 409] width 211 height 33
type input "********"
type input "*****"
type input "**********"
click at [315, 502] on input "********" at bounding box center [377, 523] width 124 height 41
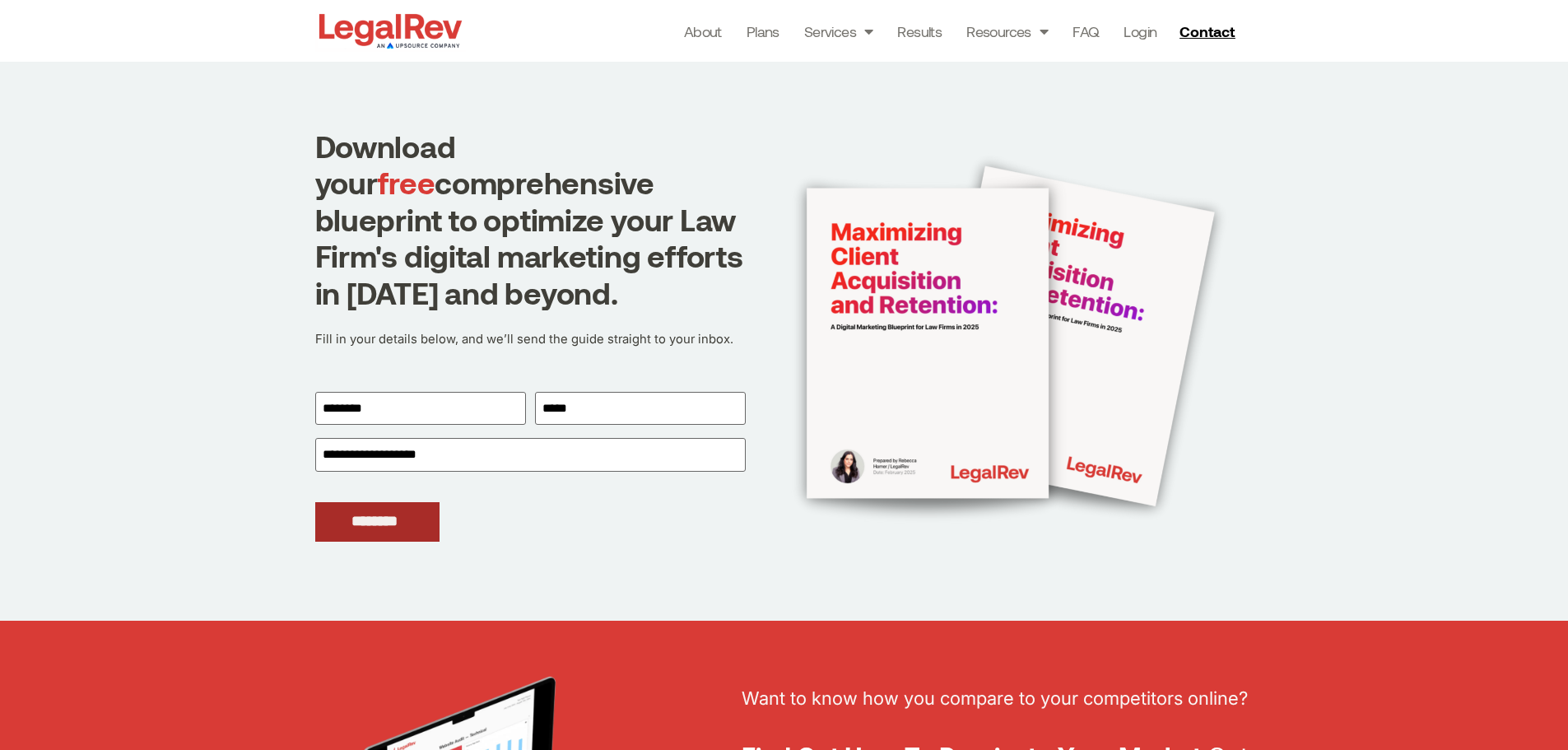
click at [355, 519] on input "********" at bounding box center [377, 523] width 124 height 41
